Goal: Task Accomplishment & Management: Use online tool/utility

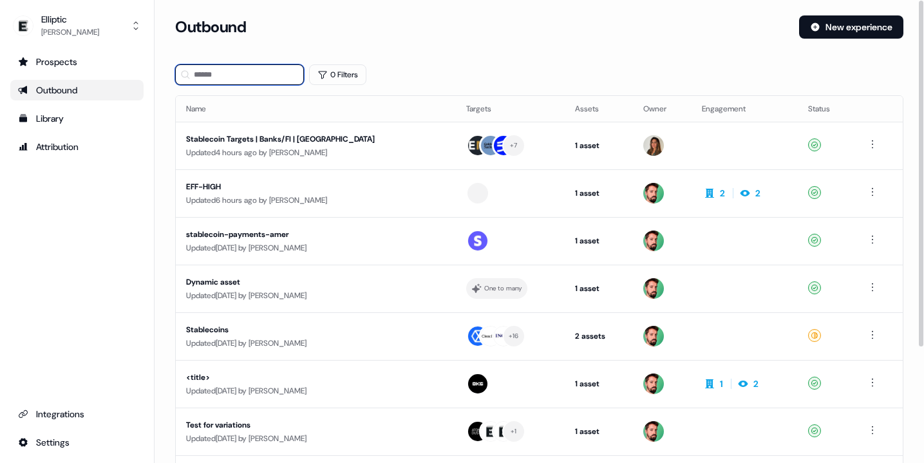
click at [245, 79] on input at bounding box center [239, 74] width 129 height 21
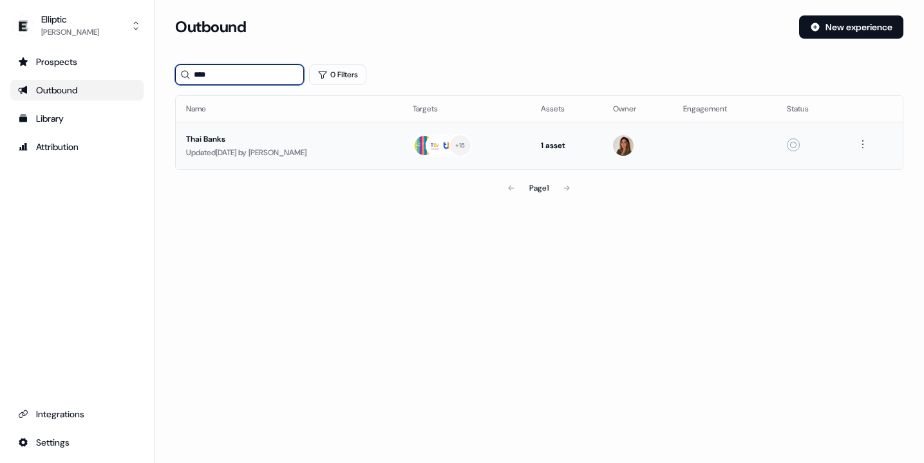
type input "****"
click at [216, 135] on div "Thai Banks" at bounding box center [289, 139] width 206 height 13
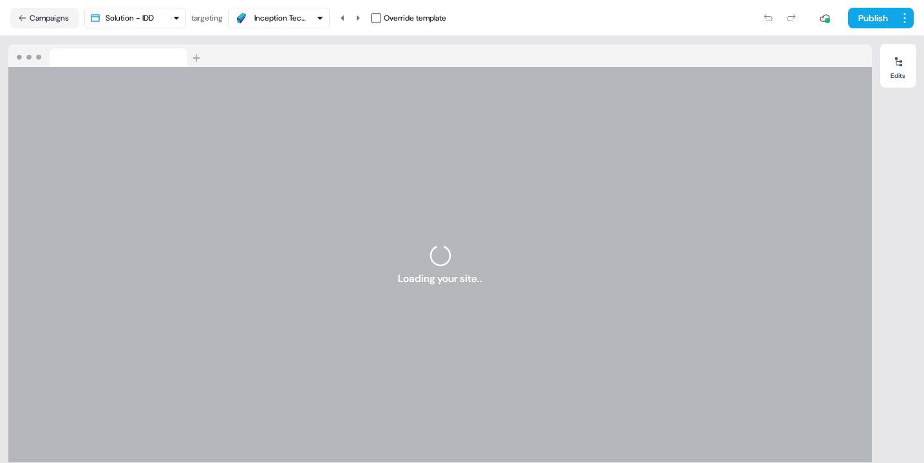
click at [321, 17] on icon "button" at bounding box center [320, 18] width 5 height 3
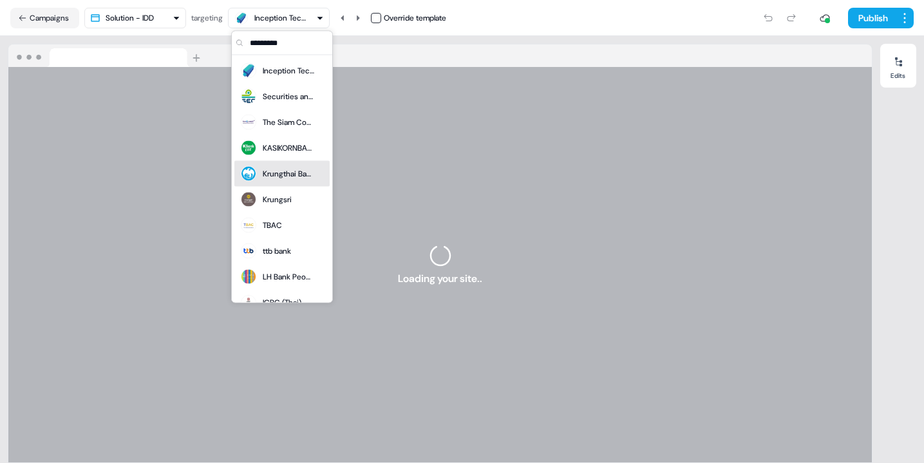
click at [260, 175] on div "Krungthai Bank (KTB)" at bounding box center [277, 174] width 75 height 18
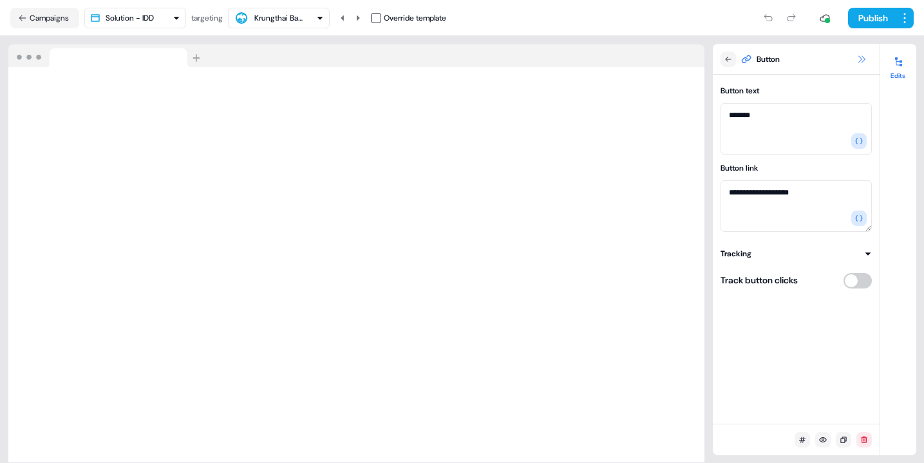
click at [861, 62] on icon at bounding box center [862, 59] width 10 height 10
